Goal: Information Seeking & Learning: Understand process/instructions

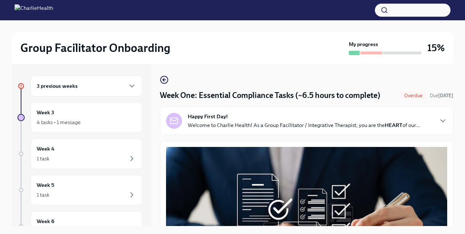
scroll to position [12, 0]
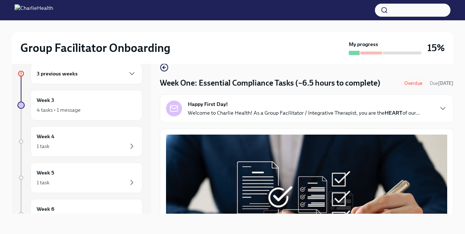
click at [164, 49] on h2 "Group Facilitator Onboarding" at bounding box center [95, 48] width 150 height 15
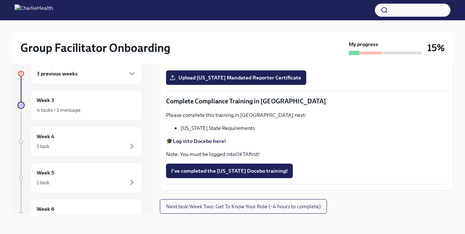
scroll to position [1560, 0]
click at [206, 143] on strong "Log into Docebo here!" at bounding box center [199, 141] width 53 height 7
click at [225, 170] on span "I've completed the [US_STATE] Docebo training!" at bounding box center [229, 171] width 117 height 7
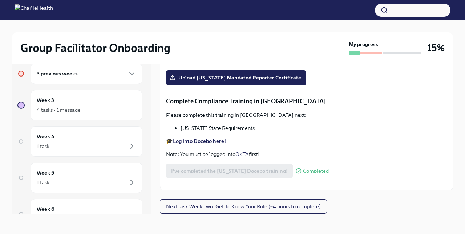
scroll to position [1221, 0]
drag, startPoint x: 194, startPoint y: 181, endPoint x: 210, endPoint y: 191, distance: 18.8
click at [203, 59] on p "🎓 Log into Relias here Username: [PERSON_NAME][EMAIL_ADDRESS][PERSON_NAME][DOMA…" at bounding box center [306, 48] width 281 height 22
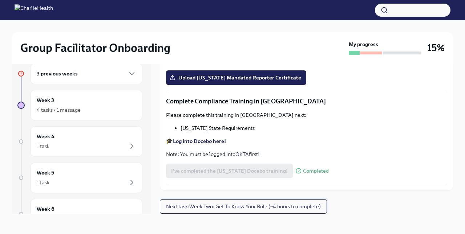
click at [169, 204] on span "Next task : Week Two: Get To Know Your Role (~4 hours to complete)" at bounding box center [243, 206] width 155 height 7
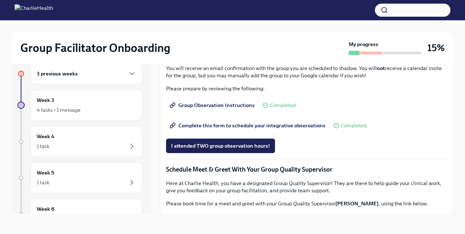
scroll to position [396, 0]
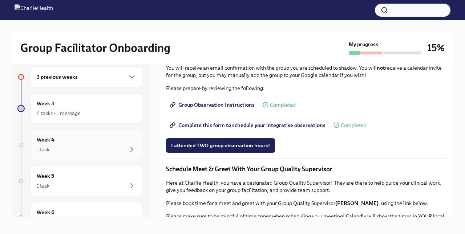
scroll to position [0, 0]
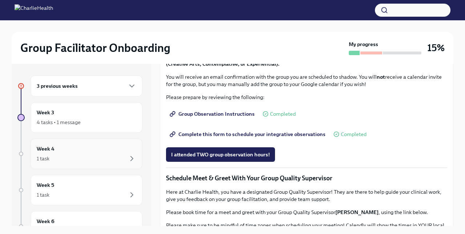
click at [84, 127] on div "Week 3 4 tasks • 1 message" at bounding box center [87, 117] width 112 height 31
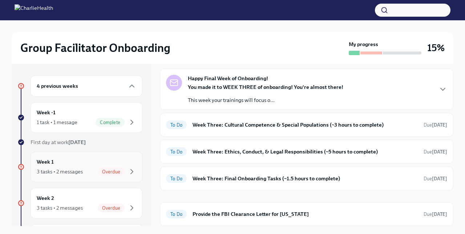
click at [63, 162] on div "Week 1 3 tasks • 2 messages Overdue" at bounding box center [87, 167] width 100 height 18
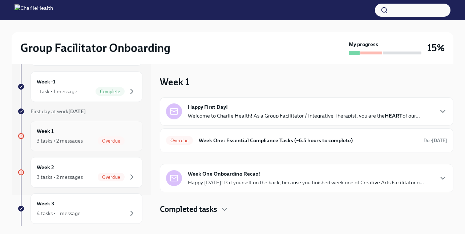
scroll to position [60, 0]
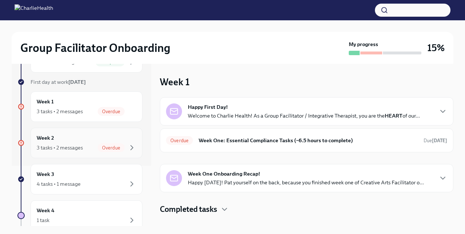
click at [55, 140] on div "Week 2 3 tasks • 2 messages Overdue" at bounding box center [87, 143] width 100 height 18
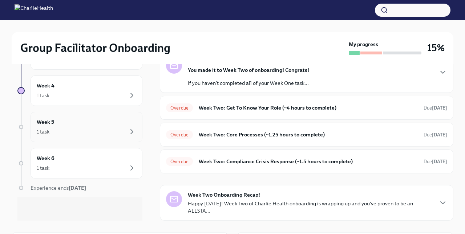
scroll to position [166, 0]
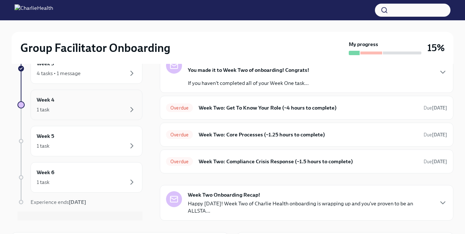
click at [80, 106] on div "1 task" at bounding box center [87, 109] width 100 height 9
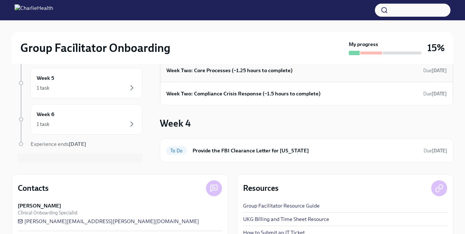
scroll to position [66, 0]
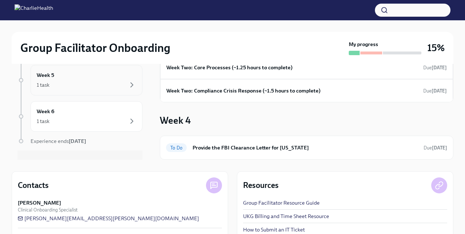
click at [78, 83] on div "1 task" at bounding box center [87, 85] width 100 height 9
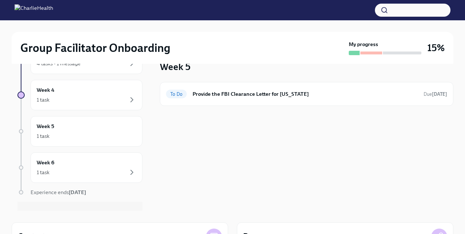
scroll to position [10, 0]
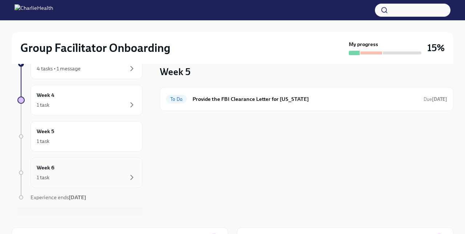
click at [87, 182] on div "Week 6 1 task" at bounding box center [87, 173] width 112 height 31
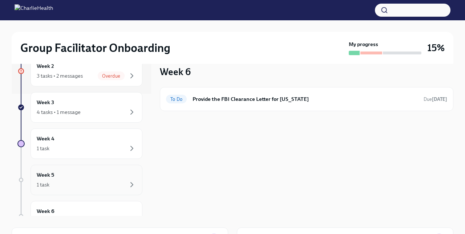
scroll to position [114, 0]
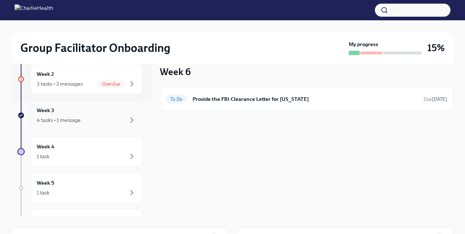
click at [97, 129] on div "Week 3 4 tasks • 1 message" at bounding box center [87, 115] width 112 height 31
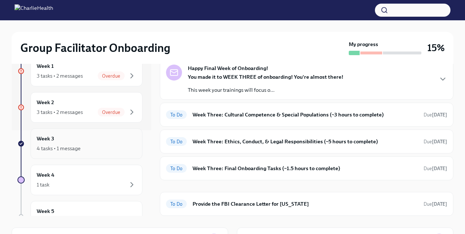
scroll to position [78, 0]
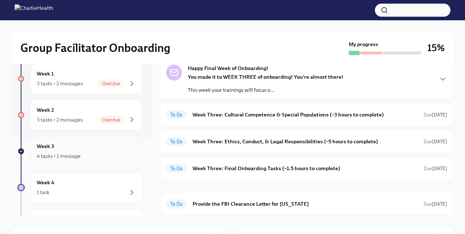
click at [76, 146] on div "Week 3 4 tasks • 1 message" at bounding box center [87, 151] width 100 height 18
click at [90, 113] on div "Week 2 3 tasks • 2 messages Overdue" at bounding box center [87, 115] width 100 height 18
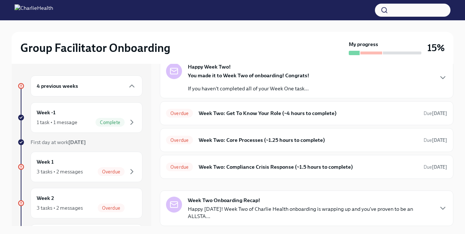
click at [72, 89] on h6 "4 previous weeks" at bounding box center [57, 86] width 41 height 8
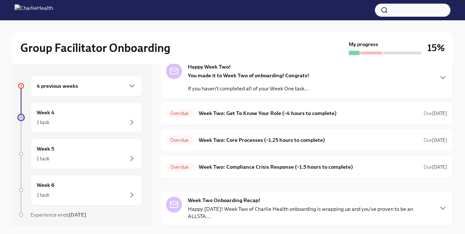
click at [61, 90] on div "4 previous weeks" at bounding box center [87, 86] width 112 height 21
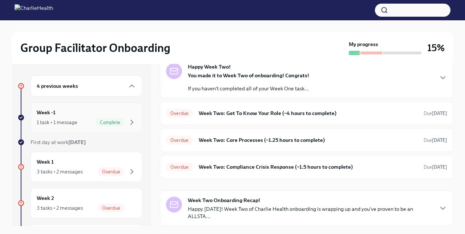
click at [66, 125] on div "1 task • 1 message" at bounding box center [57, 122] width 41 height 7
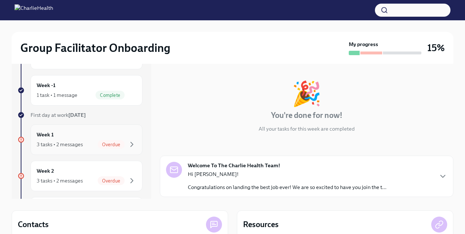
click at [79, 136] on div "Week 1 3 tasks • 2 messages Overdue" at bounding box center [87, 140] width 100 height 18
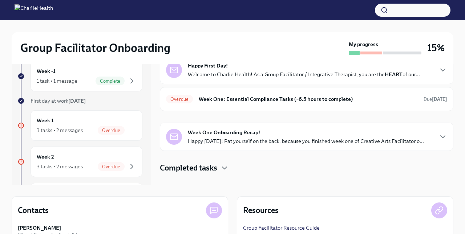
scroll to position [47, 0]
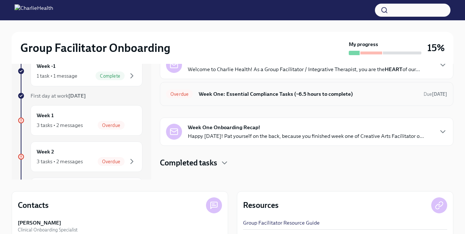
click at [243, 98] on div "Overdue Week One: Essential Compliance Tasks (~6.5 hours to complete) Due [DATE]" at bounding box center [306, 94] width 281 height 12
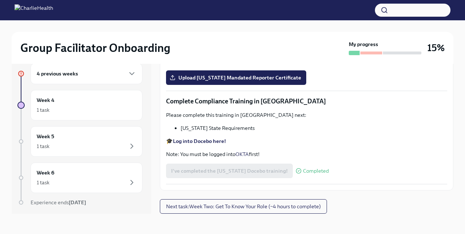
scroll to position [1560, 0]
